Goal: Task Accomplishment & Management: Complete application form

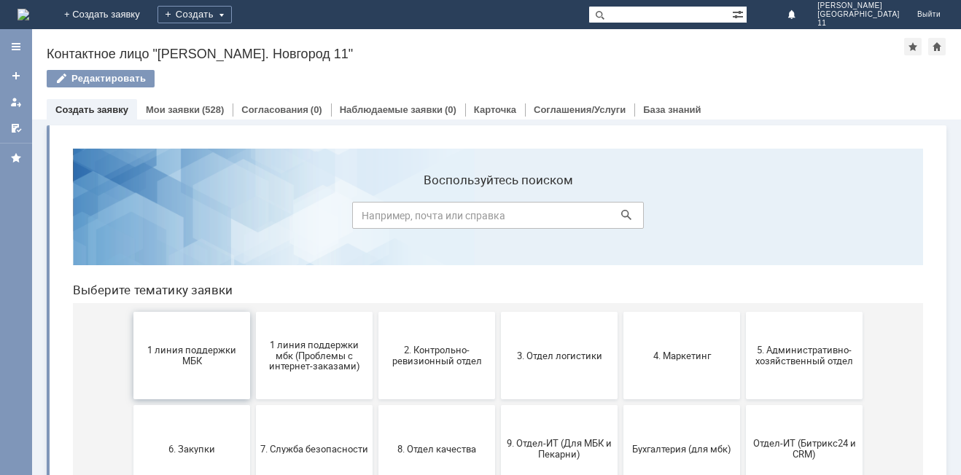
click at [201, 371] on button "1 линия поддержки МБК" at bounding box center [191, 355] width 117 height 87
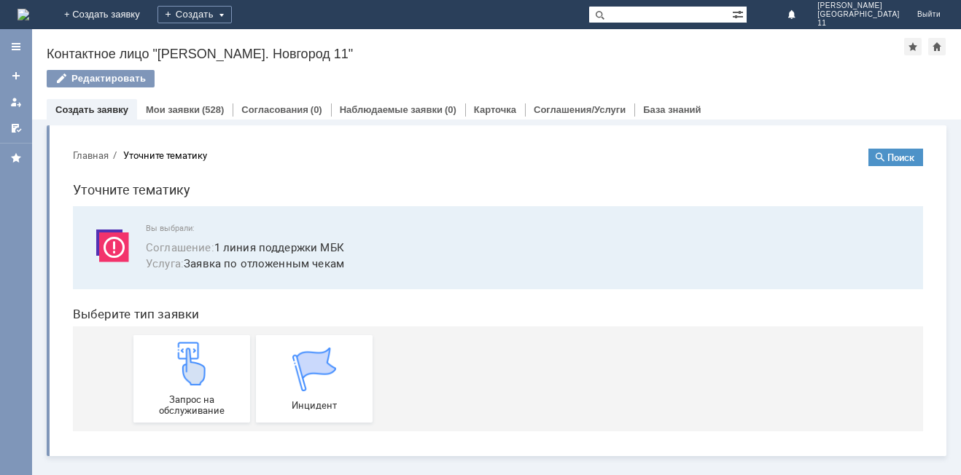
click at [201, 371] on img at bounding box center [192, 364] width 44 height 44
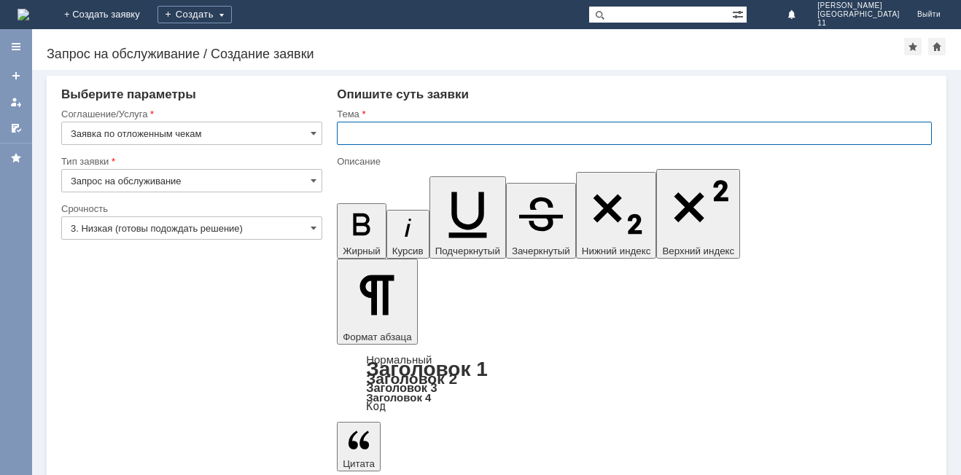
click at [434, 126] on input "text" at bounding box center [634, 133] width 595 height 23
type input "Отложенные чеки за [DATE]"
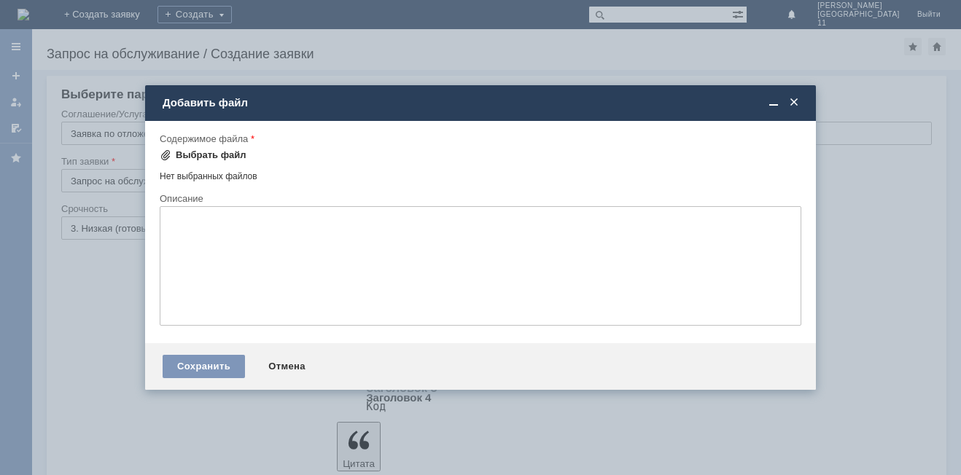
click at [211, 155] on div "Выбрать файл" at bounding box center [211, 155] width 71 height 12
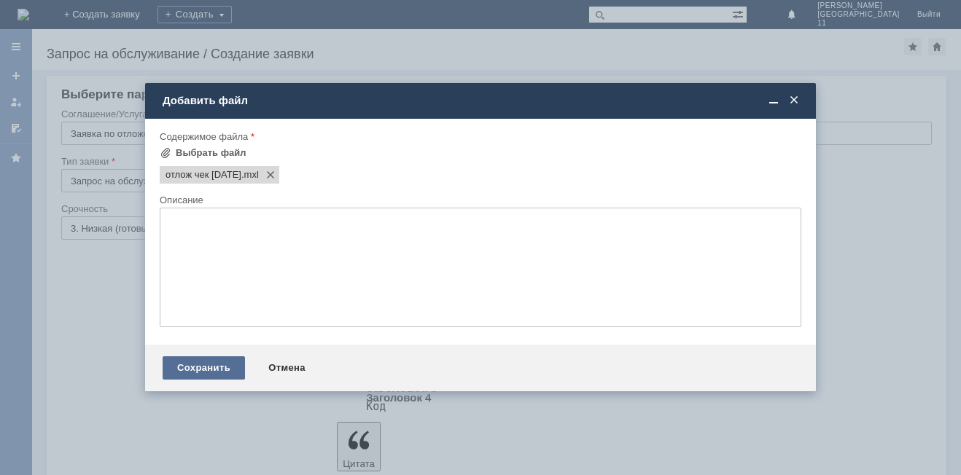
click at [202, 371] on div "Сохранить" at bounding box center [204, 367] width 82 height 23
